Goal: Check status: Check status

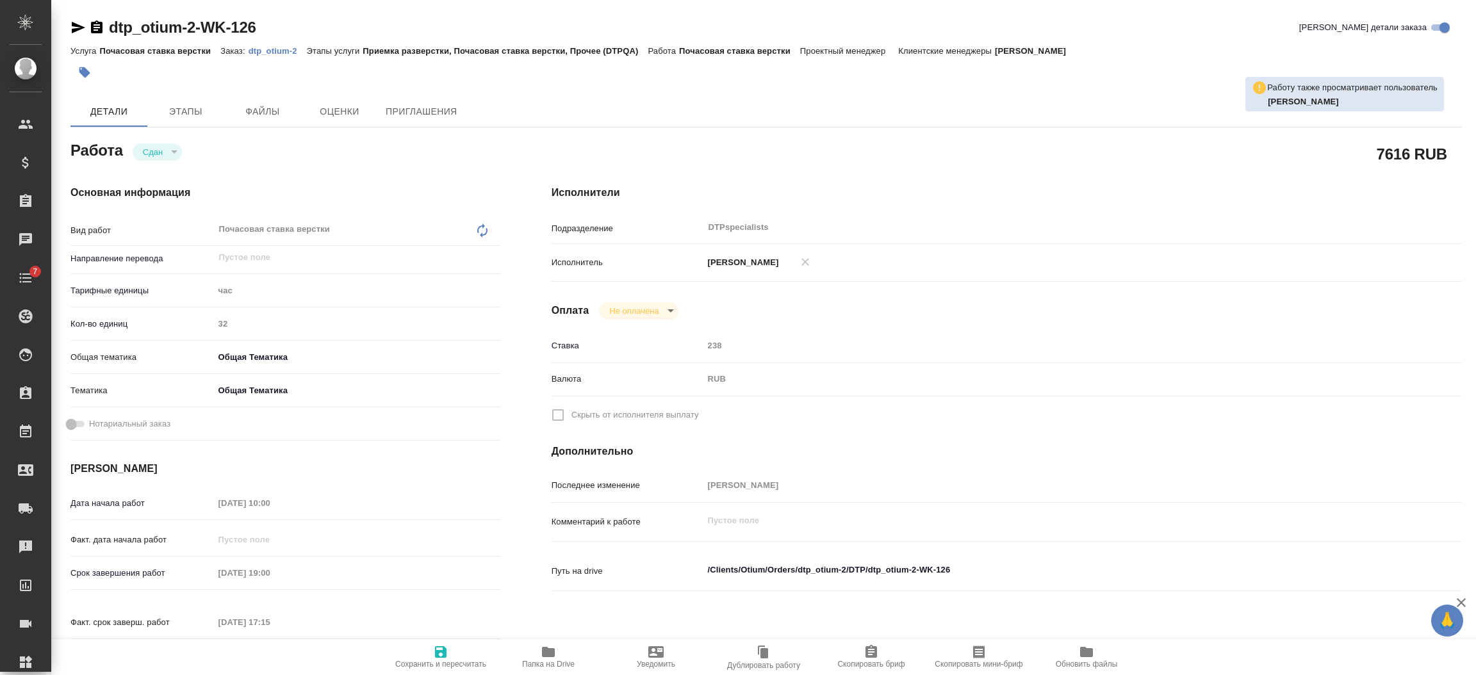
type textarea "x"
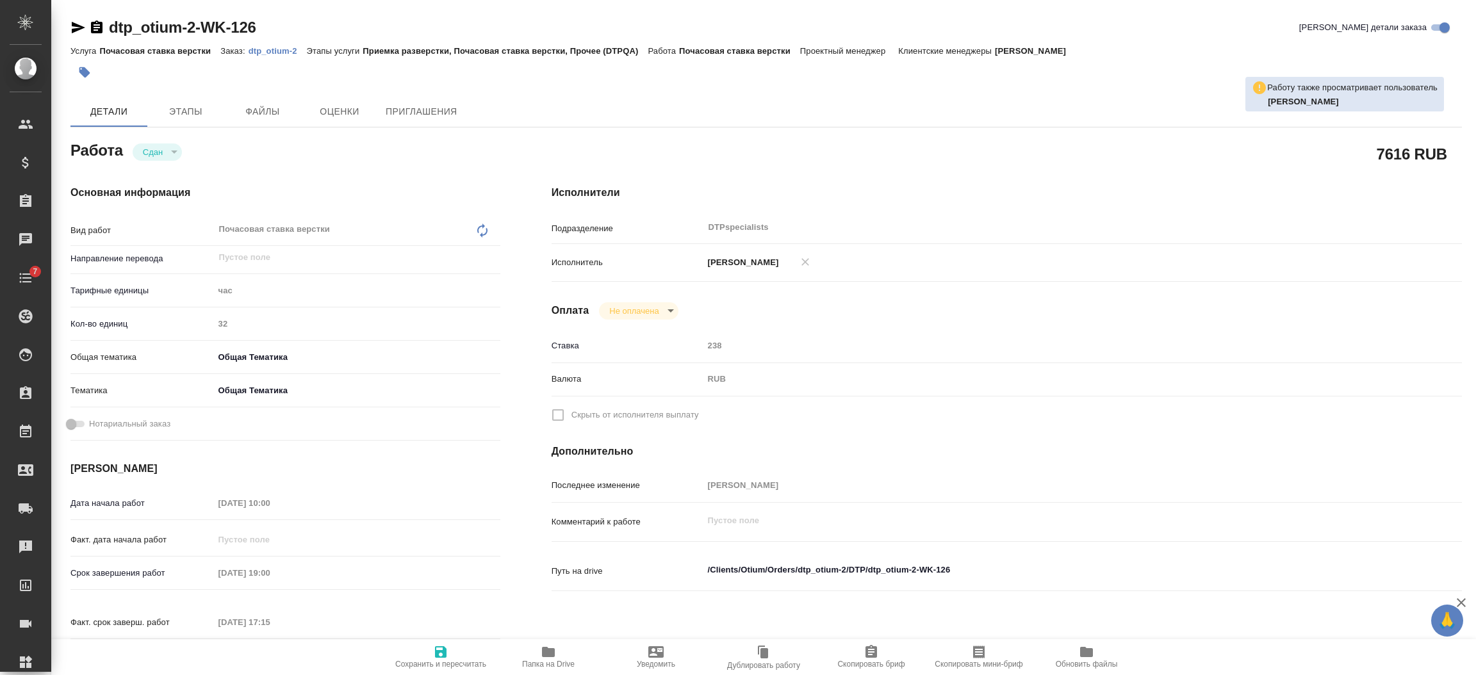
type textarea "x"
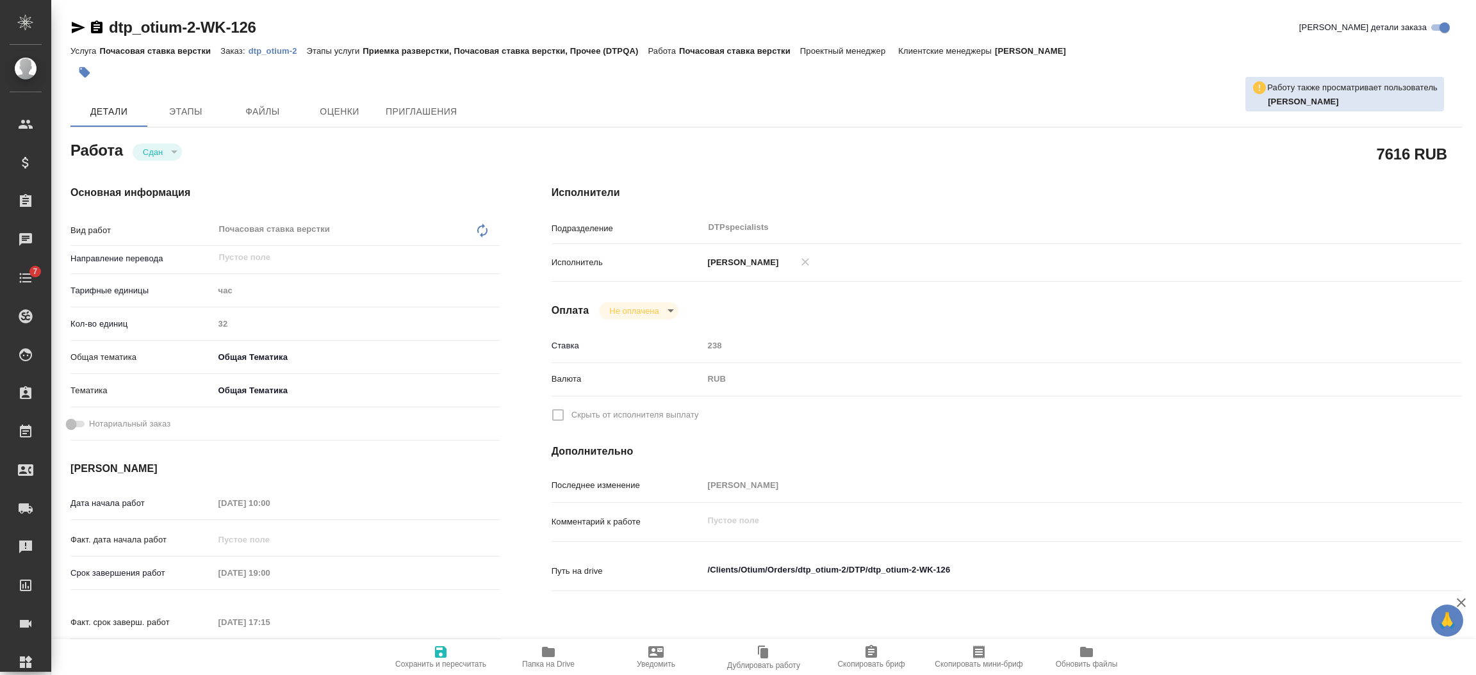
type textarea "x"
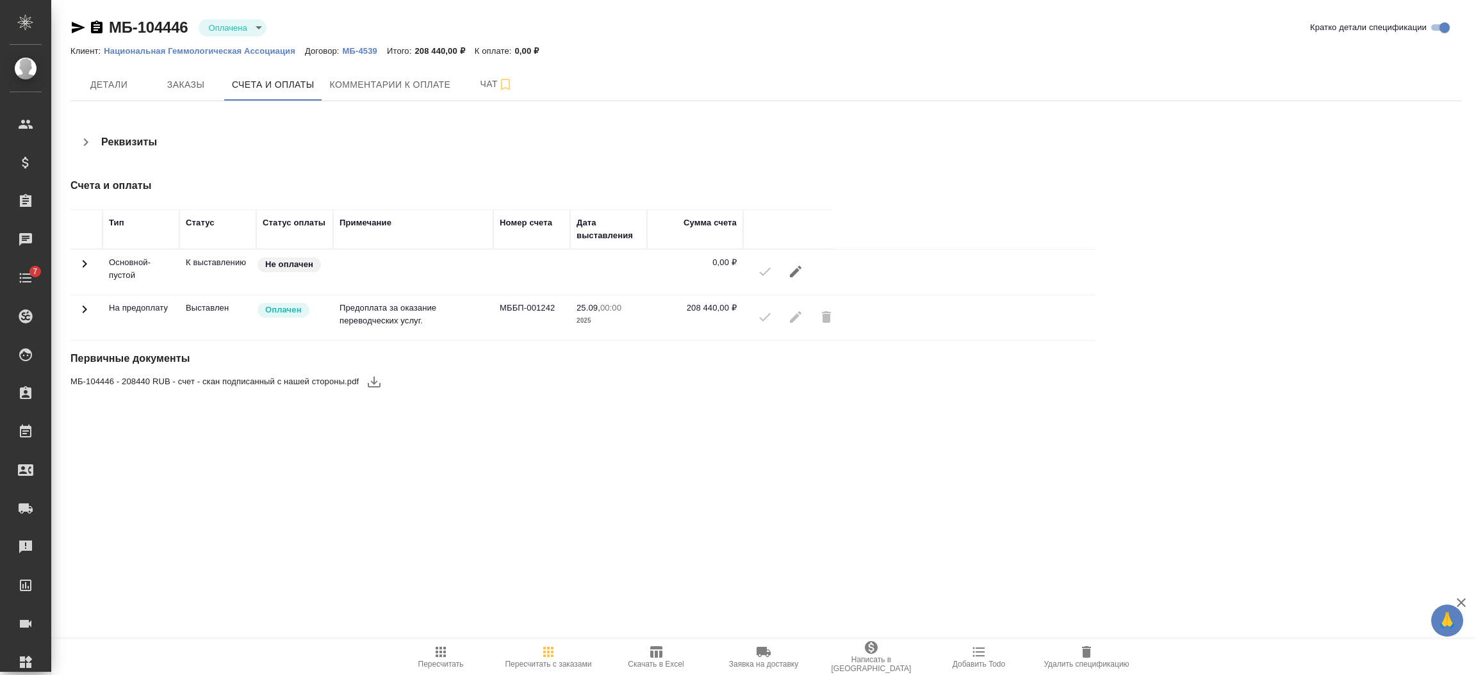
click at [94, 308] on td at bounding box center [86, 317] width 32 height 45
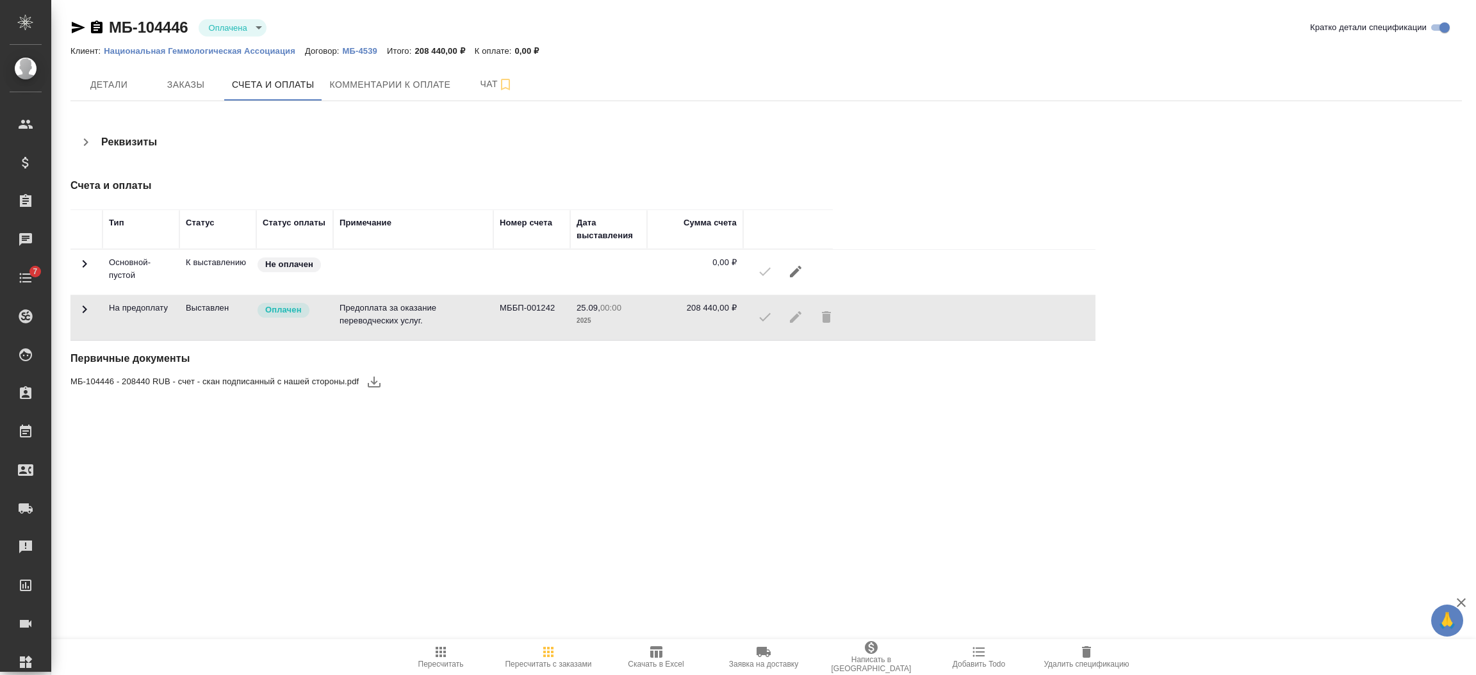
click at [86, 304] on icon at bounding box center [84, 309] width 15 height 15
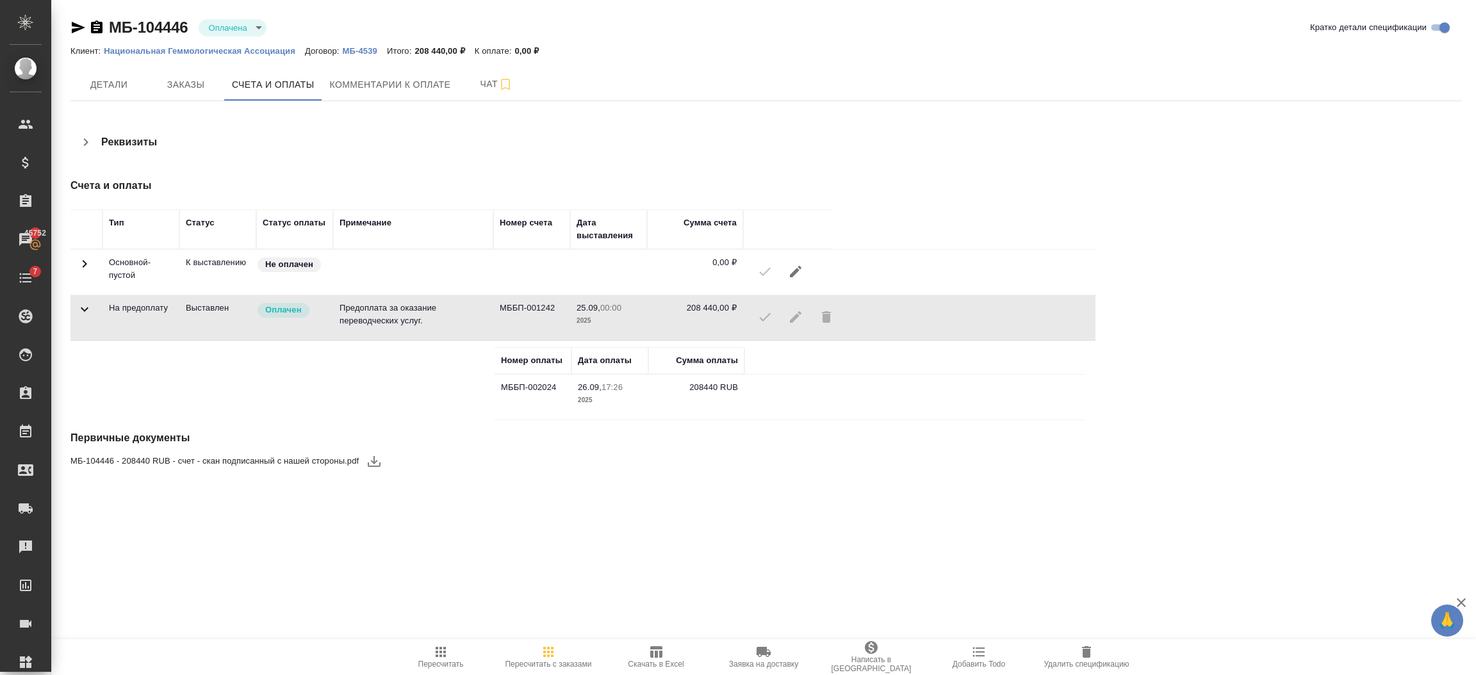
click at [86, 304] on icon at bounding box center [84, 309] width 15 height 15
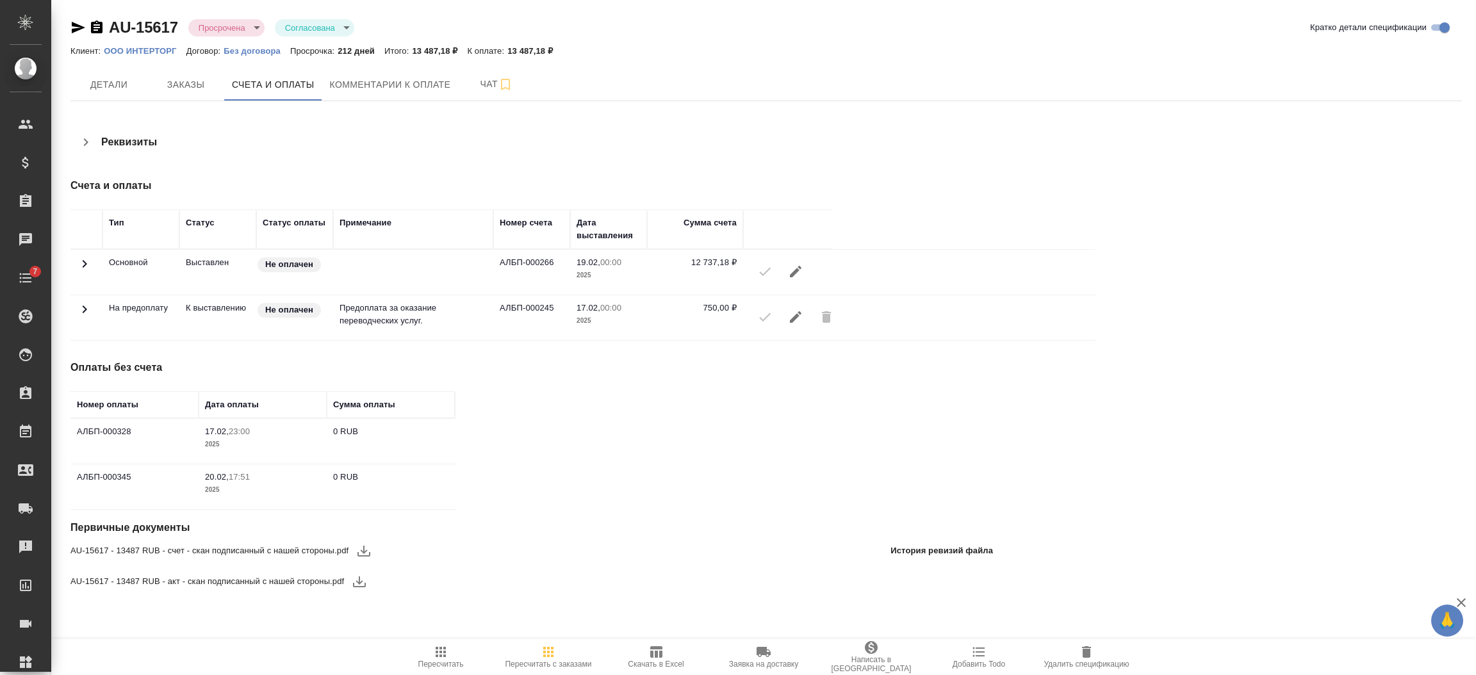
click at [97, 29] on icon "button" at bounding box center [97, 27] width 12 height 13
